Goal: Task Accomplishment & Management: Use online tool/utility

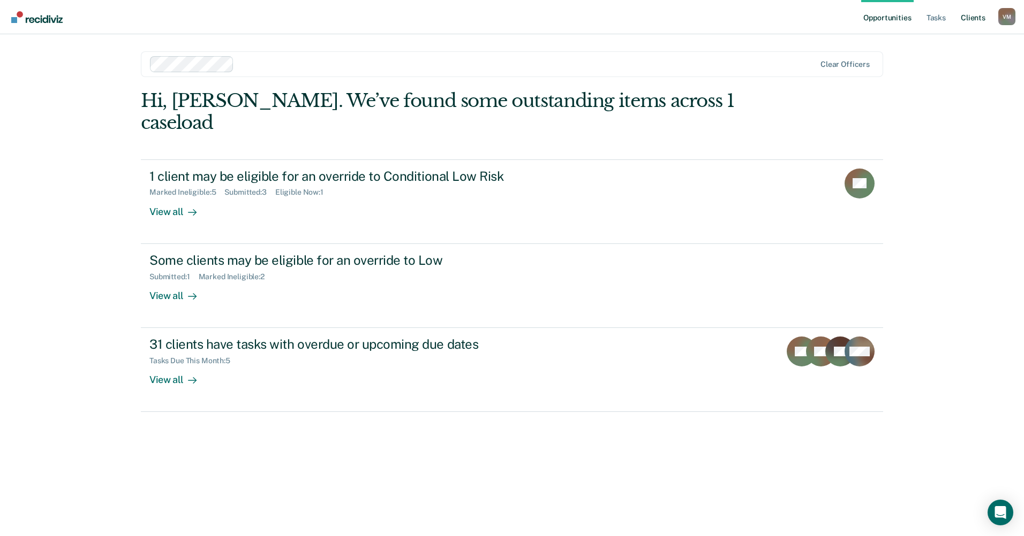
click at [974, 21] on link "Client s" at bounding box center [972, 17] width 29 height 34
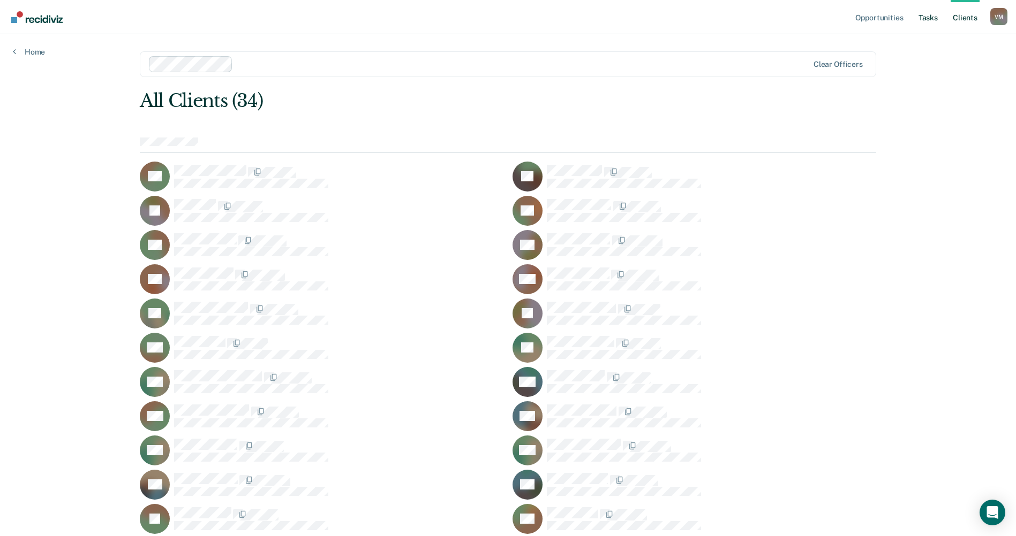
click at [925, 18] on link "Tasks" at bounding box center [928, 17] width 24 height 34
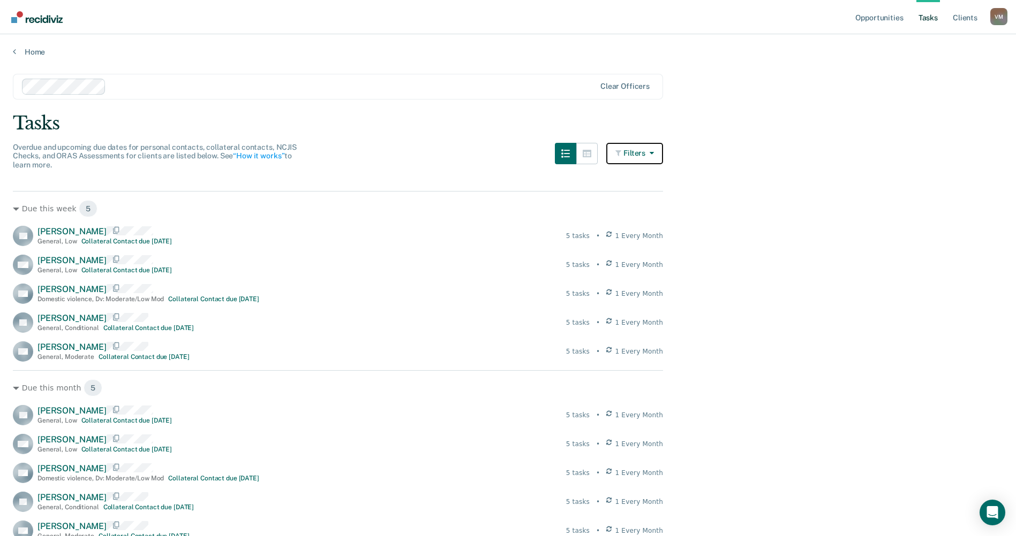
click at [640, 150] on button "Filters" at bounding box center [634, 153] width 57 height 21
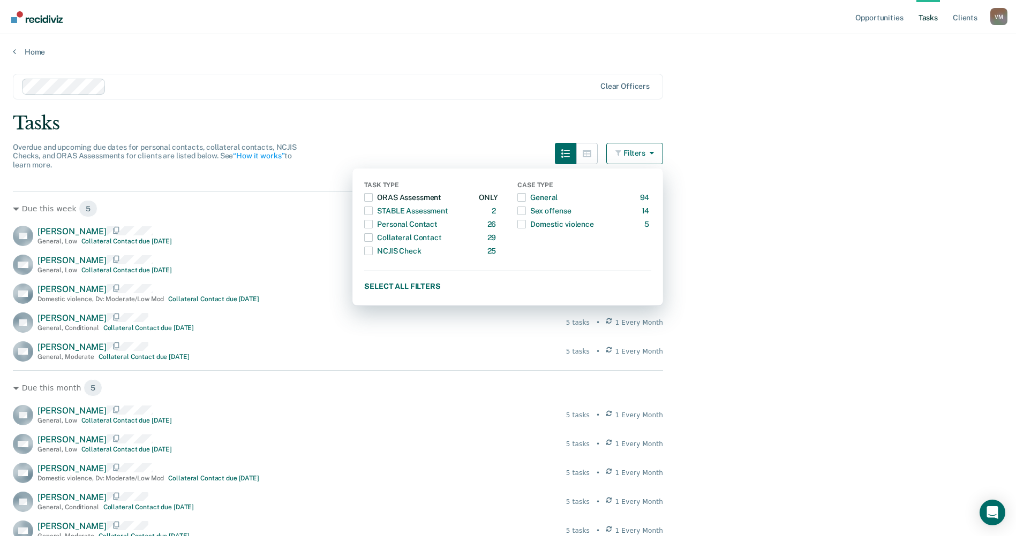
click at [373, 195] on span "button" at bounding box center [368, 197] width 9 height 9
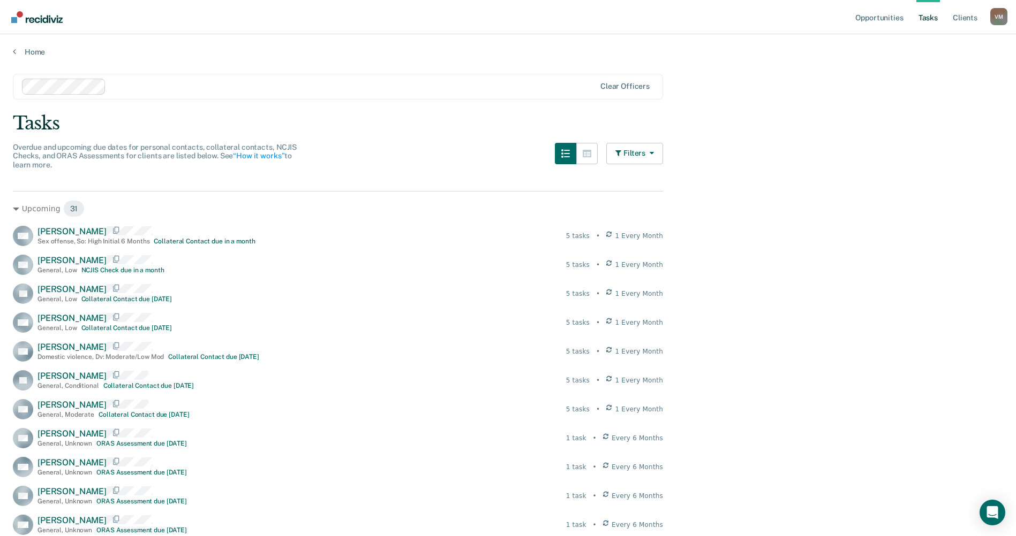
click at [605, 155] on div "Filters Task Type ORAS Assessment 31 ONLY STABLE Assessment 2 ONLY Personal Con…" at bounding box center [609, 163] width 108 height 40
click at [591, 156] on icon "button" at bounding box center [586, 153] width 9 height 9
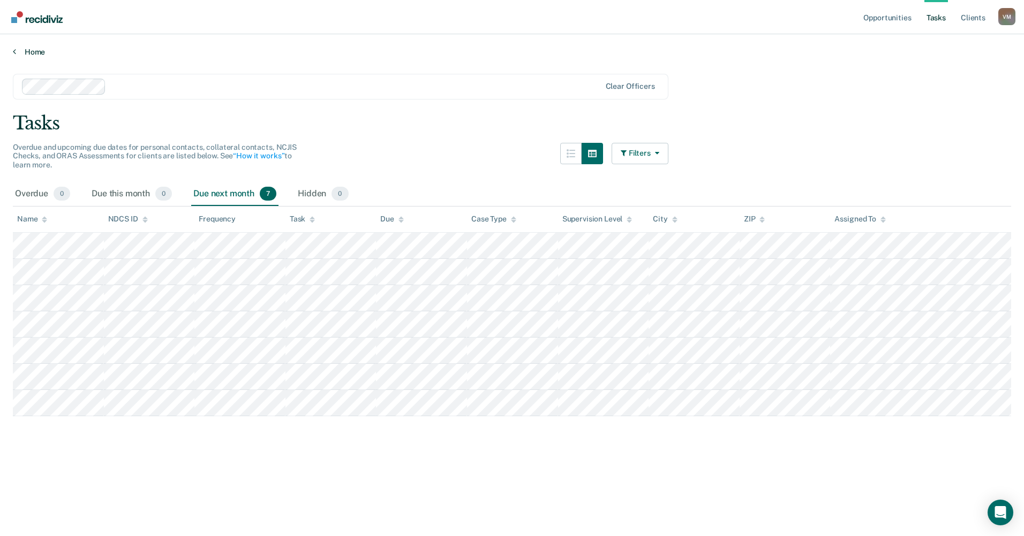
click at [20, 50] on link "Home" at bounding box center [512, 52] width 998 height 10
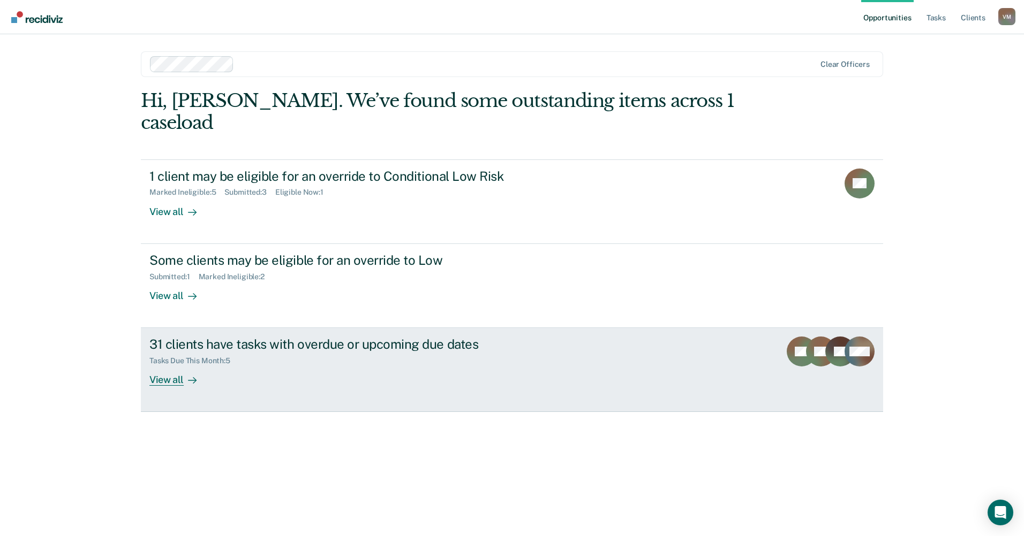
click at [173, 366] on div "View all" at bounding box center [179, 376] width 60 height 21
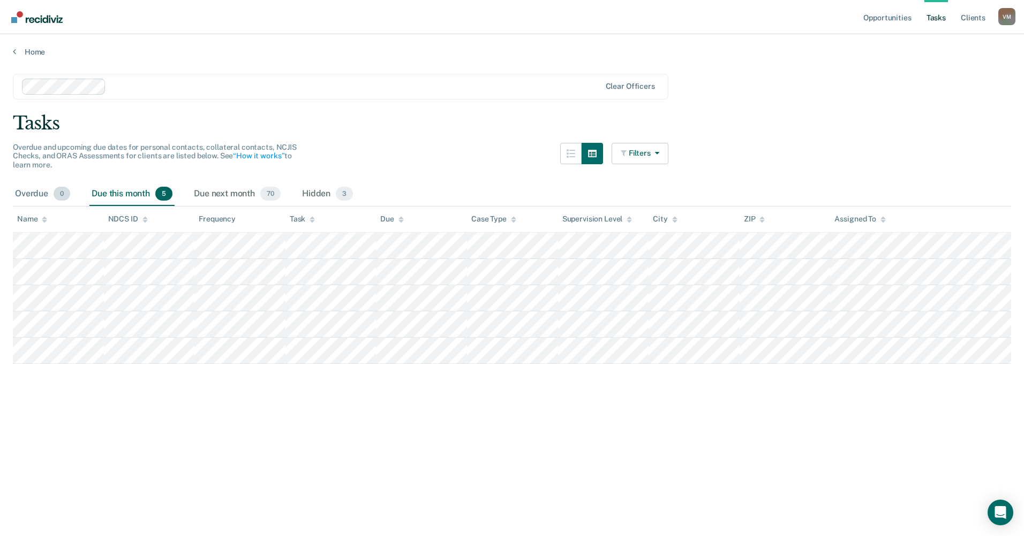
click at [13, 193] on div "Overdue 0" at bounding box center [42, 195] width 59 height 24
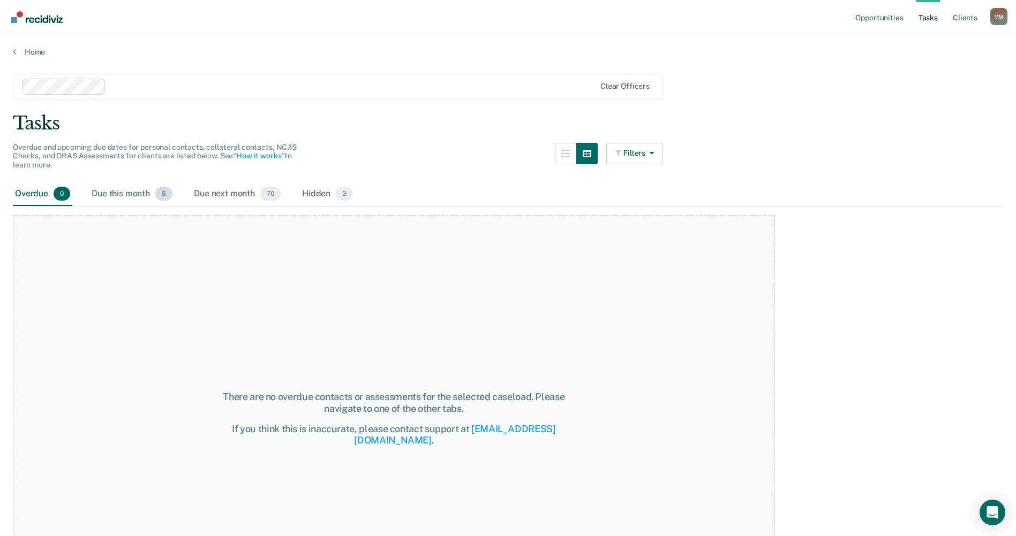
click at [111, 194] on div "Due this month 5" at bounding box center [131, 195] width 85 height 24
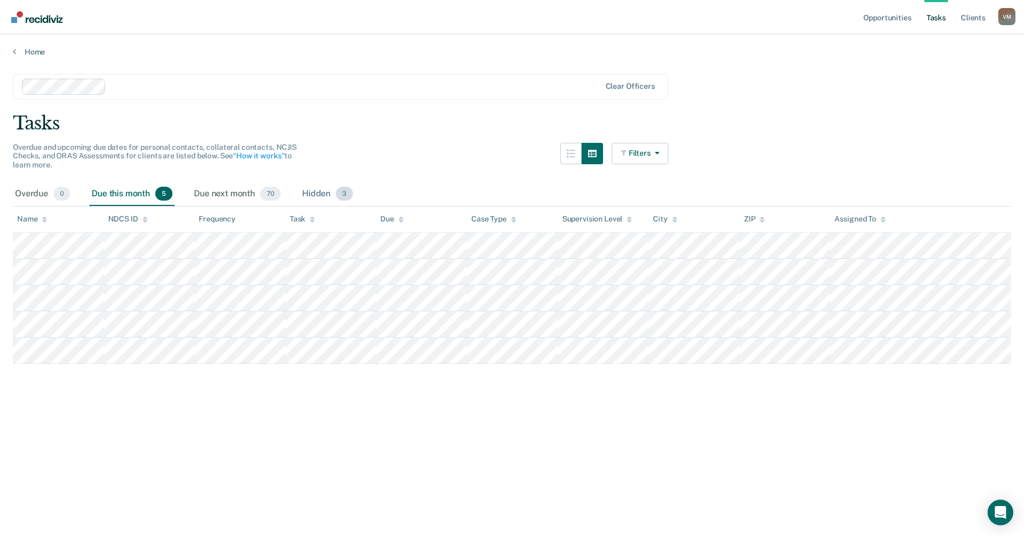
click at [334, 184] on div "Hidden 3" at bounding box center [327, 195] width 55 height 24
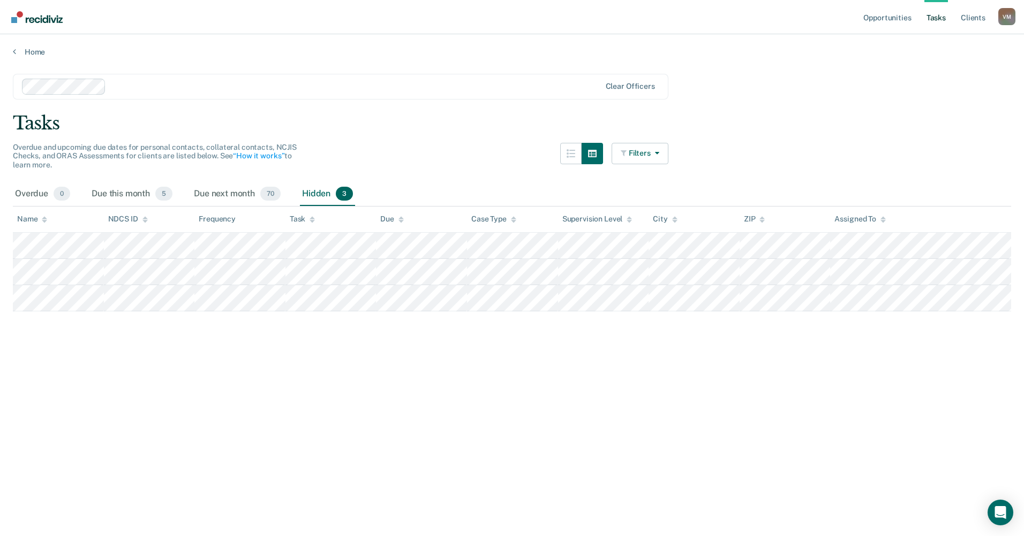
click at [332, 194] on div "Hidden 3" at bounding box center [327, 195] width 55 height 24
click at [131, 195] on div "Due this month 5" at bounding box center [131, 195] width 85 height 24
